Goal: Transaction & Acquisition: Download file/media

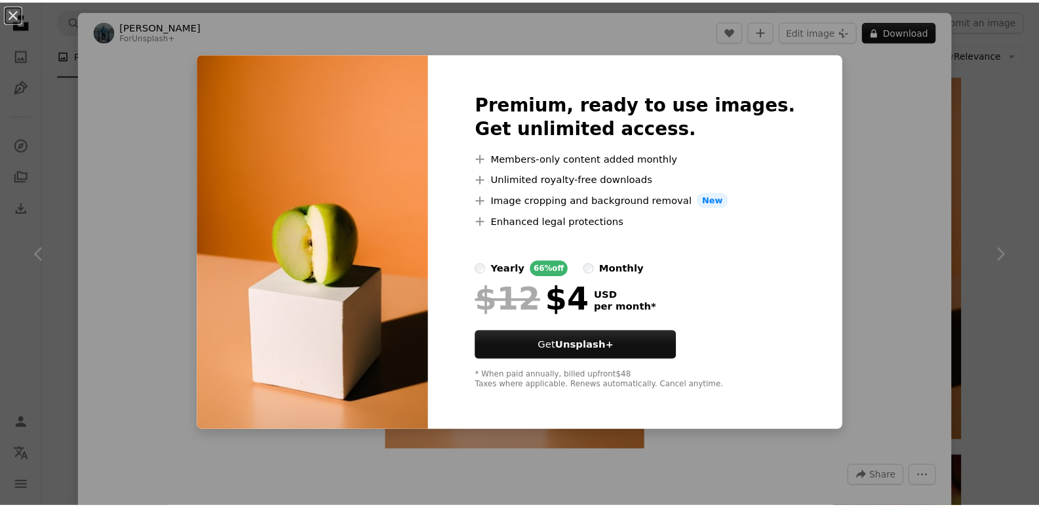
scroll to position [262, 0]
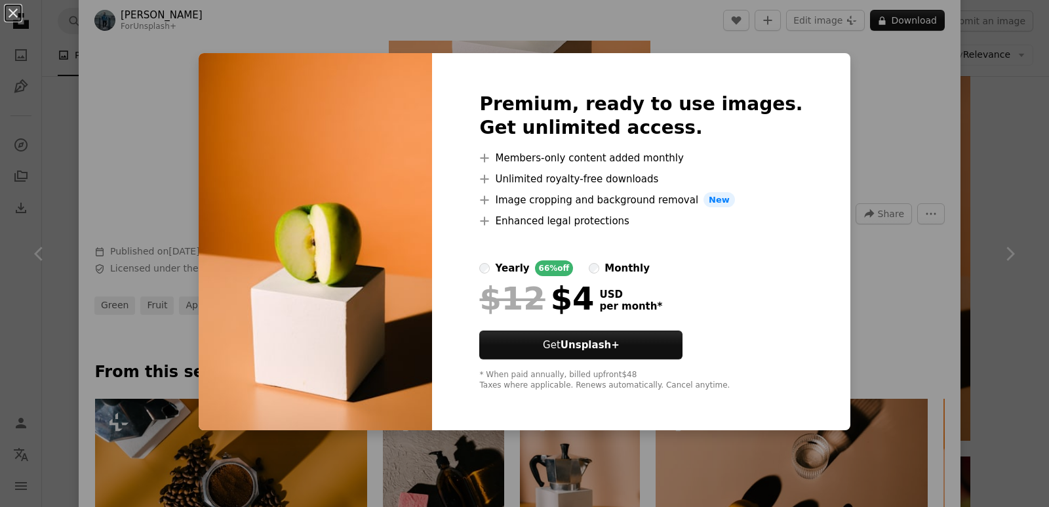
click at [849, 114] on div "An X shape Premium, ready to use images. Get unlimited access. A plus sign Memb…" at bounding box center [524, 253] width 1049 height 507
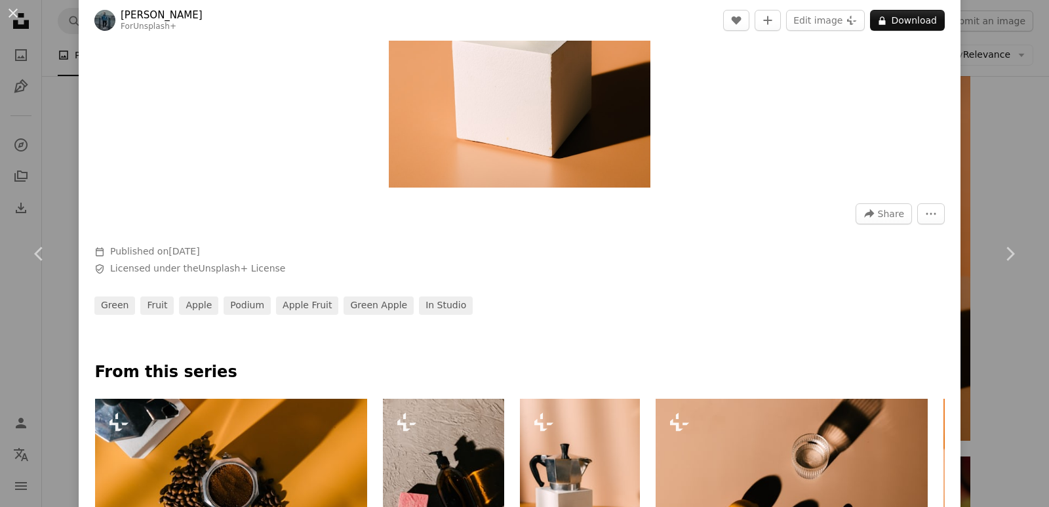
click at [988, 134] on div "An X shape Chevron left Chevron right [PERSON_NAME] For Unsplash+ A heart A plu…" at bounding box center [524, 253] width 1049 height 507
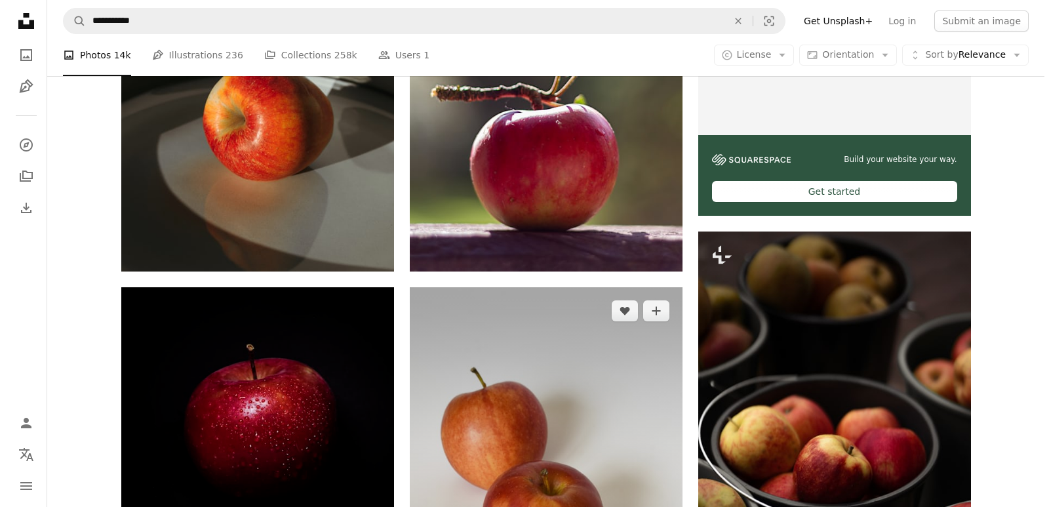
scroll to position [459, 0]
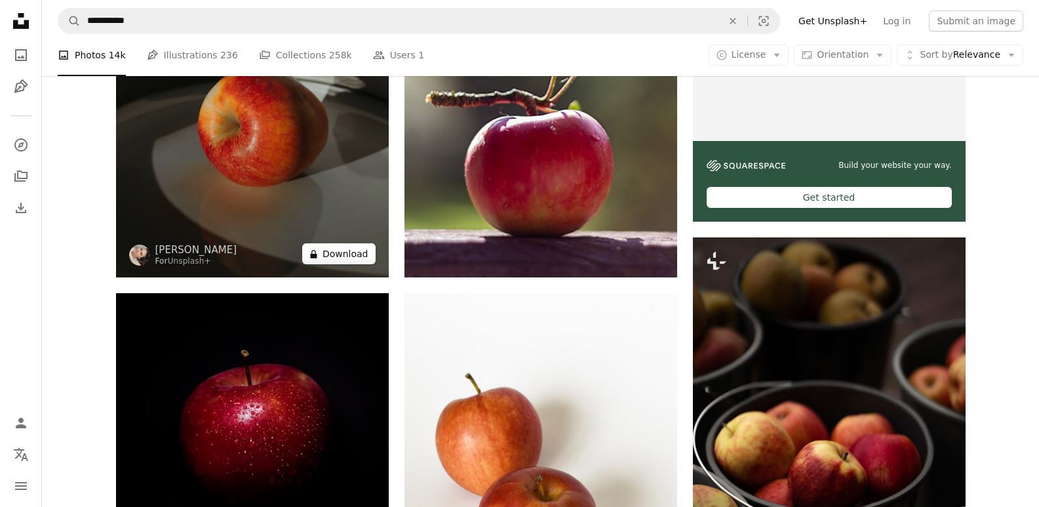
click at [370, 254] on button "A lock Download" at bounding box center [338, 253] width 73 height 21
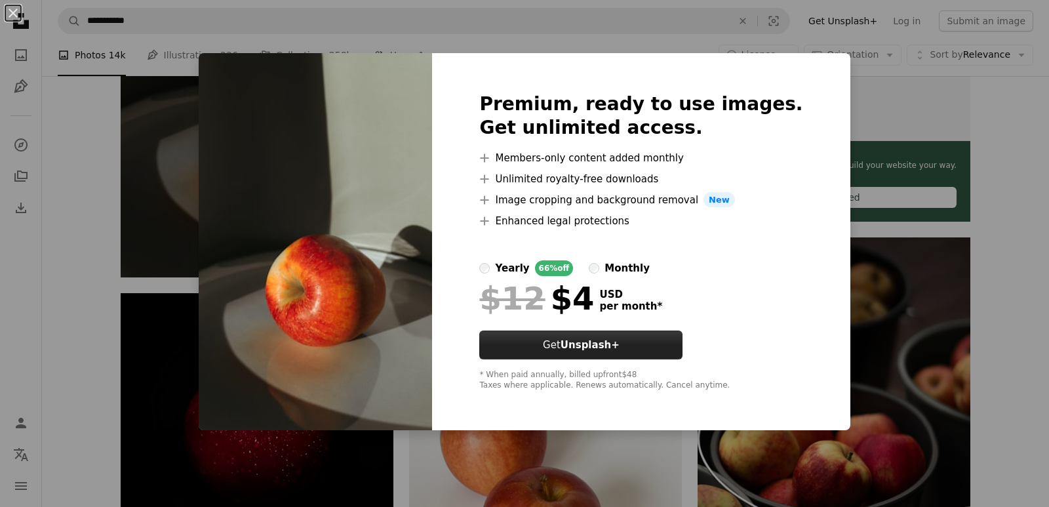
click at [620, 348] on strong "Unsplash+" at bounding box center [590, 345] width 59 height 12
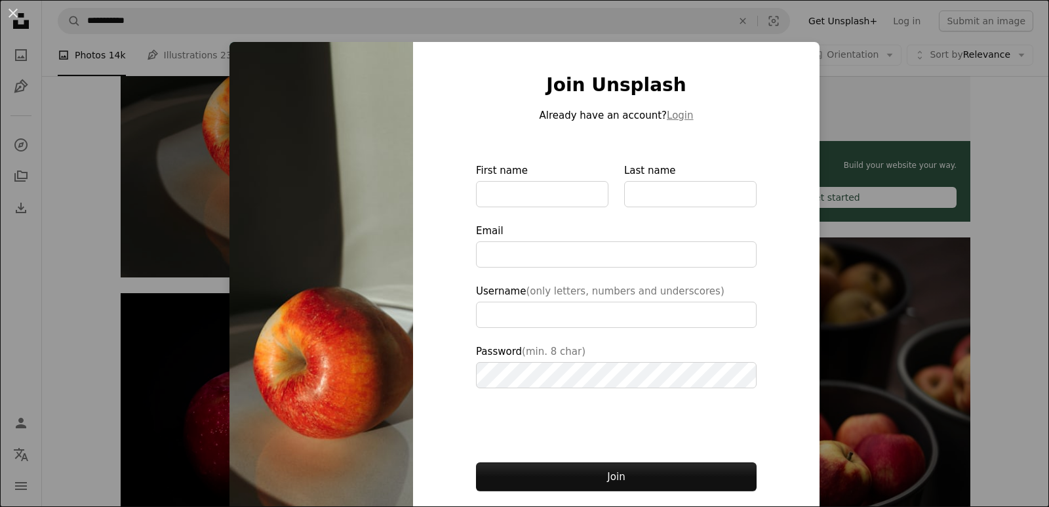
click at [982, 199] on div "An X shape Join Unsplash Already have an account? Login First name Last name Em…" at bounding box center [524, 253] width 1049 height 507
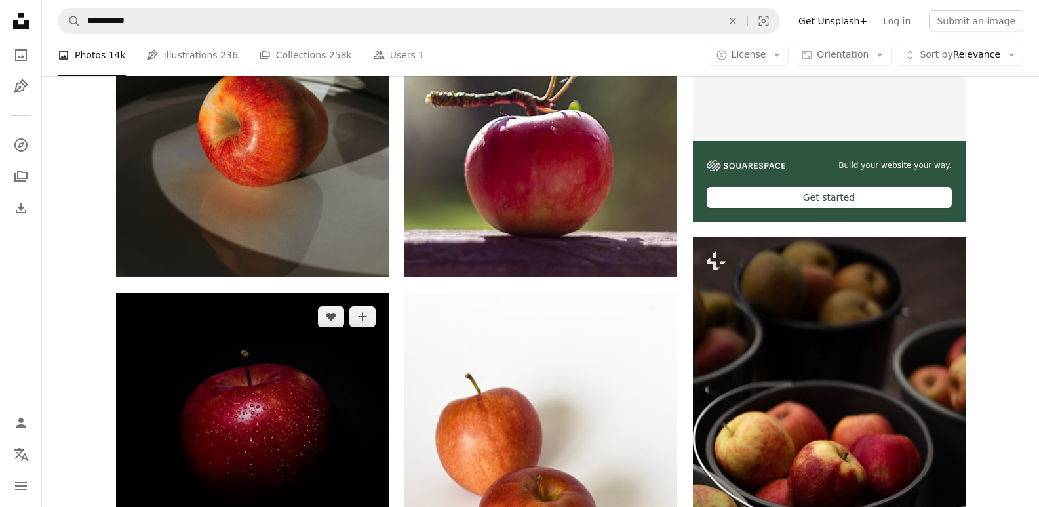
click at [225, 423] on img at bounding box center [252, 429] width 273 height 273
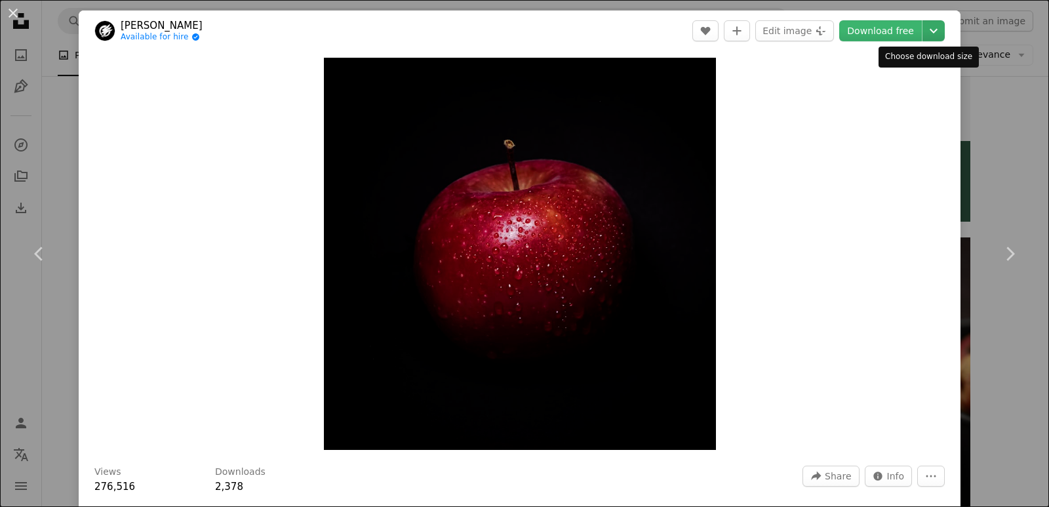
click at [923, 26] on icon "Chevron down" at bounding box center [933, 31] width 21 height 16
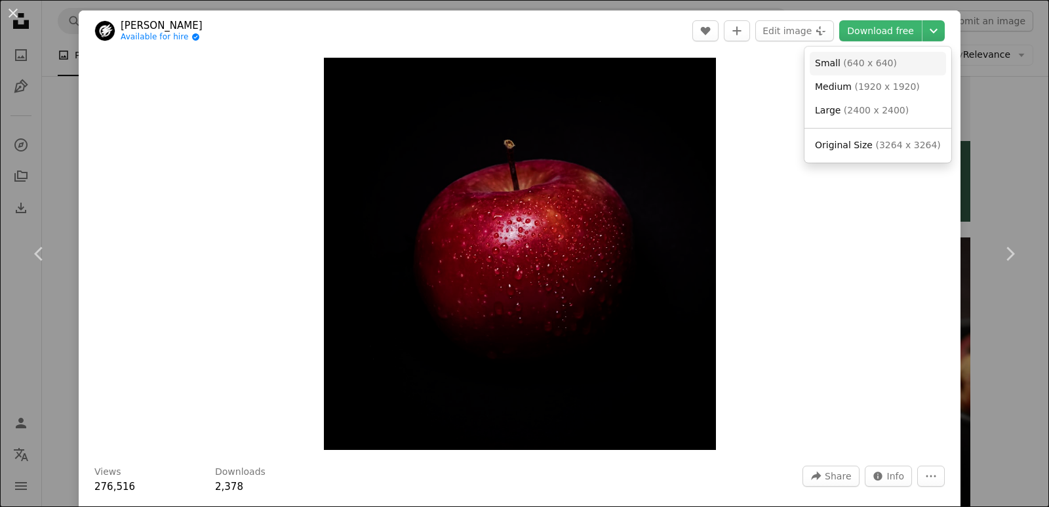
click at [835, 66] on span "Small" at bounding box center [828, 63] width 26 height 10
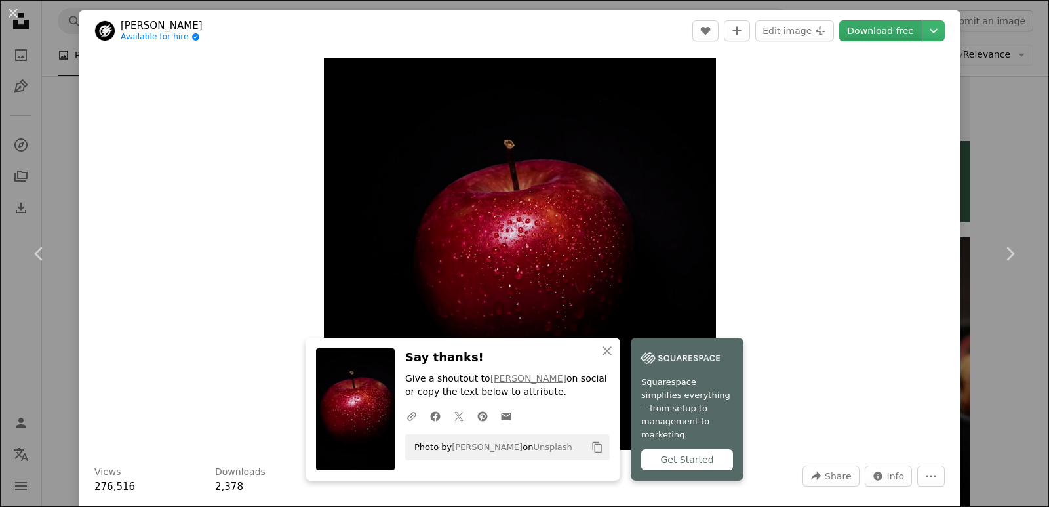
click at [868, 31] on link "Download free" at bounding box center [880, 30] width 83 height 21
click at [605, 355] on icon "button" at bounding box center [607, 350] width 9 height 9
